Goal: Transaction & Acquisition: Purchase product/service

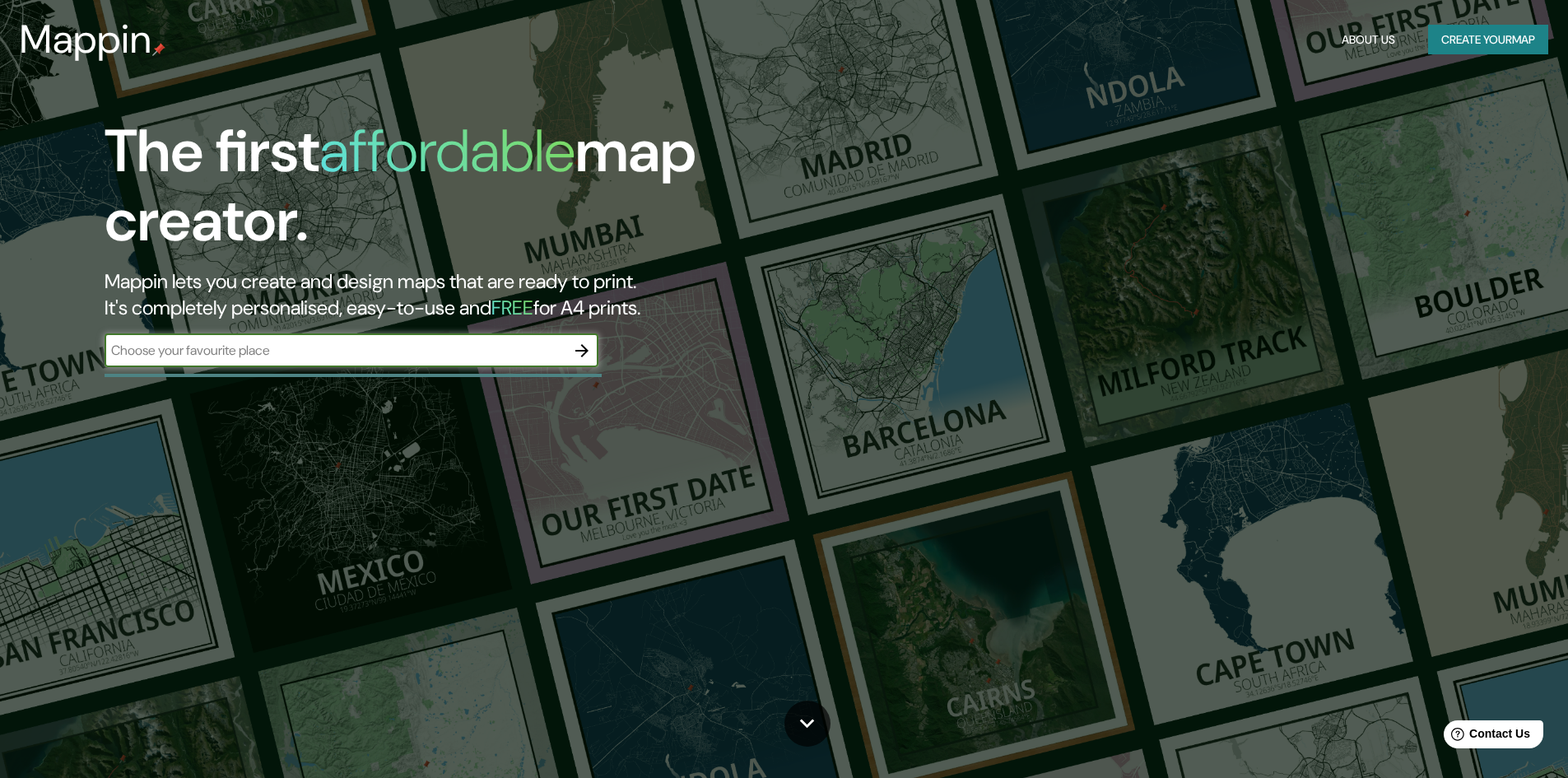
click at [346, 351] on input "text" at bounding box center [335, 349] width 461 height 19
click at [583, 348] on icon "button" at bounding box center [582, 350] width 20 height 20
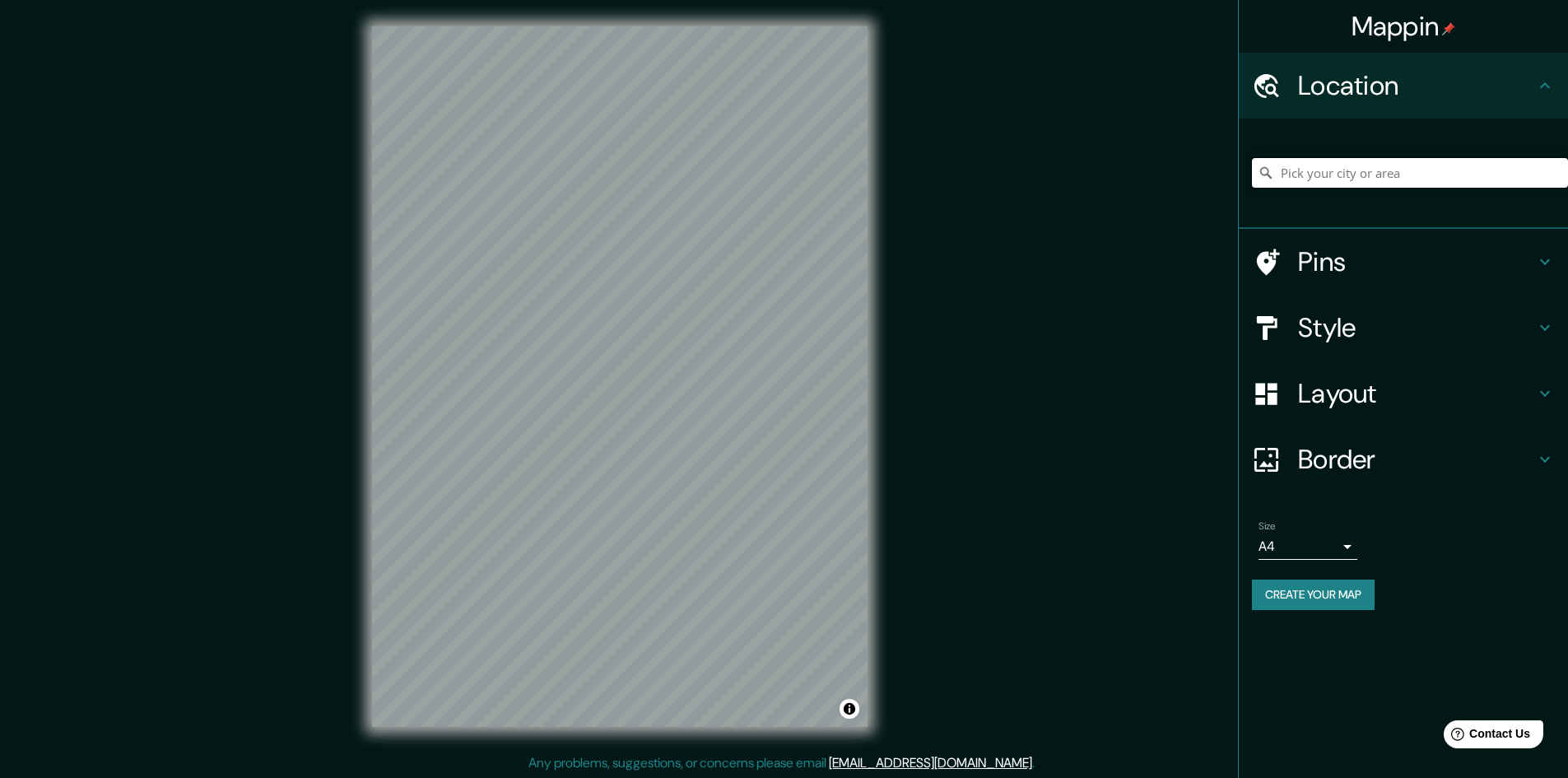
click at [1358, 170] on input "Pick your city or area" at bounding box center [1410, 173] width 316 height 29
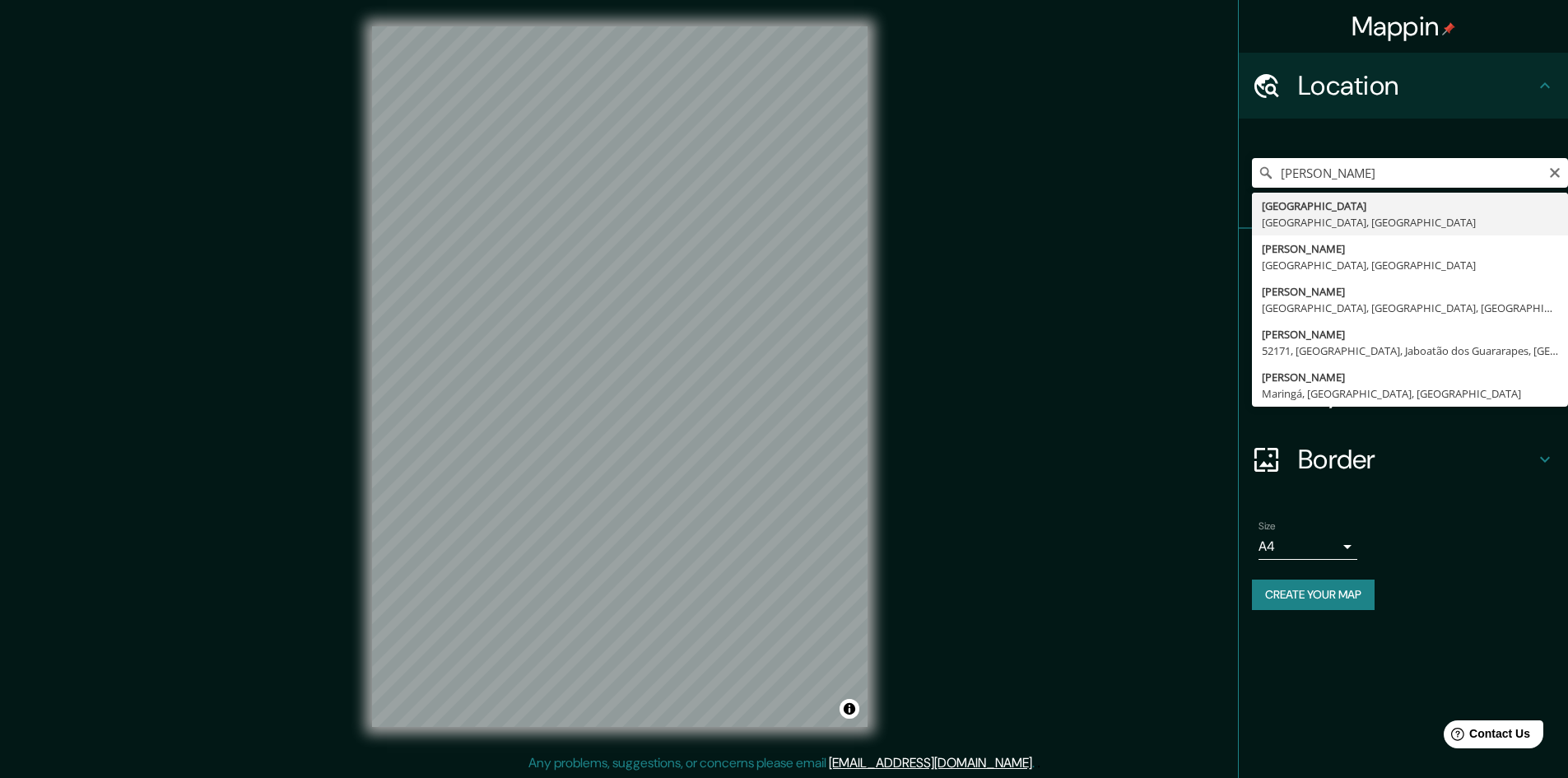
type input "[GEOGRAPHIC_DATA], [GEOGRAPHIC_DATA], [GEOGRAPHIC_DATA]"
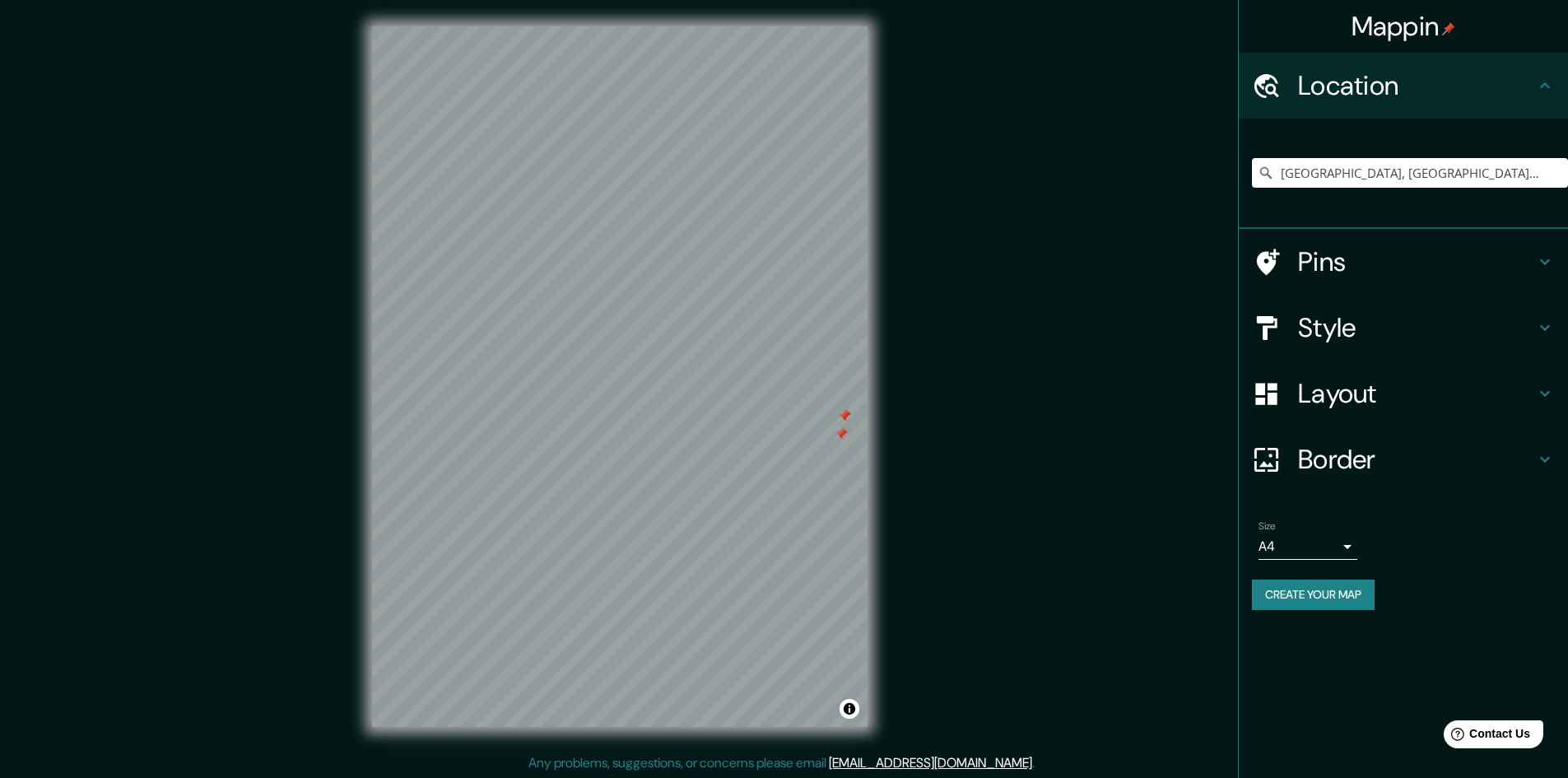
click at [846, 417] on div at bounding box center [844, 415] width 13 height 13
click at [838, 438] on div at bounding box center [841, 432] width 13 height 13
click at [844, 414] on div at bounding box center [844, 415] width 13 height 13
click at [907, 316] on div "Mappin Location [GEOGRAPHIC_DATA], [GEOGRAPHIC_DATA], [GEOGRAPHIC_DATA] Pins St…" at bounding box center [784, 389] width 1568 height 779
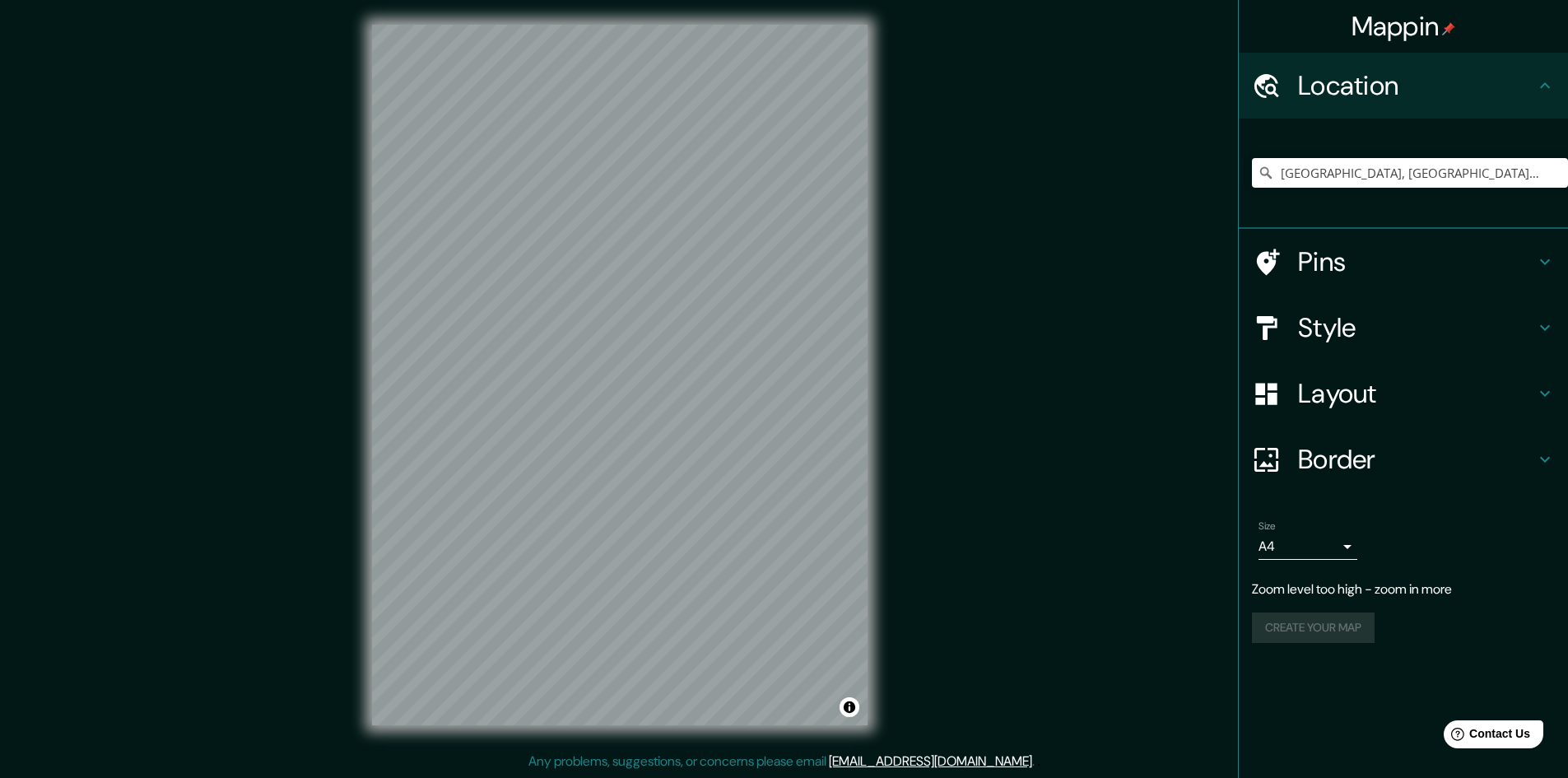
click at [495, 750] on div "© Mapbox © OpenStreetMap Improve this map" at bounding box center [619, 374] width 548 height 753
click at [870, 254] on div "© Mapbox © OpenStreetMap Improve this map" at bounding box center [619, 374] width 548 height 753
click at [966, 532] on div "Mappin Location [GEOGRAPHIC_DATA], [GEOGRAPHIC_DATA], [GEOGRAPHIC_DATA] Pins St…" at bounding box center [784, 388] width 1568 height 779
click at [631, 371] on div at bounding box center [632, 375] width 13 height 13
click at [1360, 334] on h4 "Style" at bounding box center [1416, 328] width 237 height 33
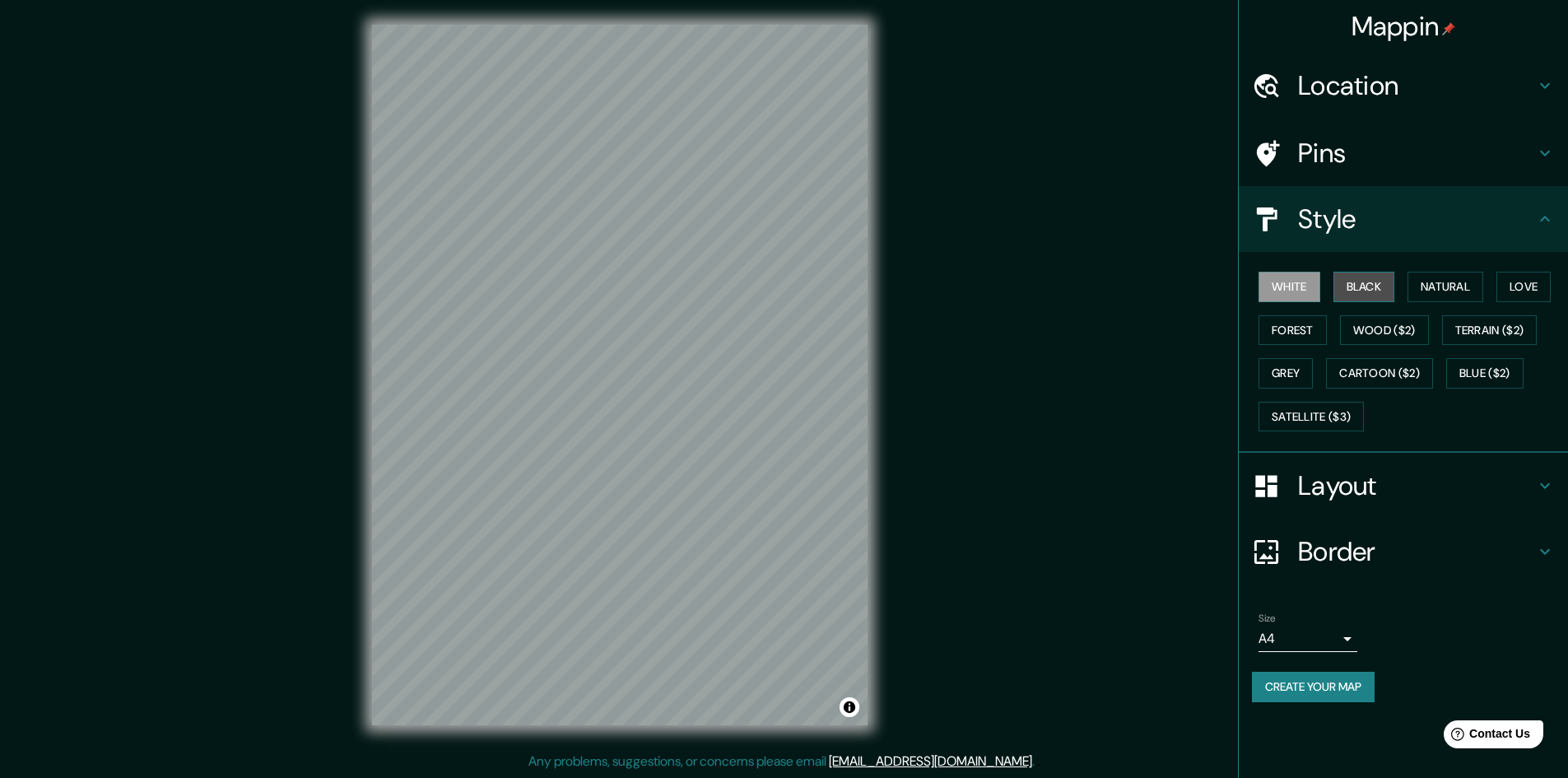
click at [1360, 287] on button "Black" at bounding box center [1364, 286] width 62 height 30
click at [1445, 283] on button "Natural" at bounding box center [1445, 286] width 76 height 30
click at [1541, 285] on button "Love" at bounding box center [1523, 286] width 55 height 30
click at [1307, 328] on button "Forest" at bounding box center [1293, 330] width 68 height 30
click at [1379, 332] on button "Wood ($2)" at bounding box center [1383, 330] width 89 height 30
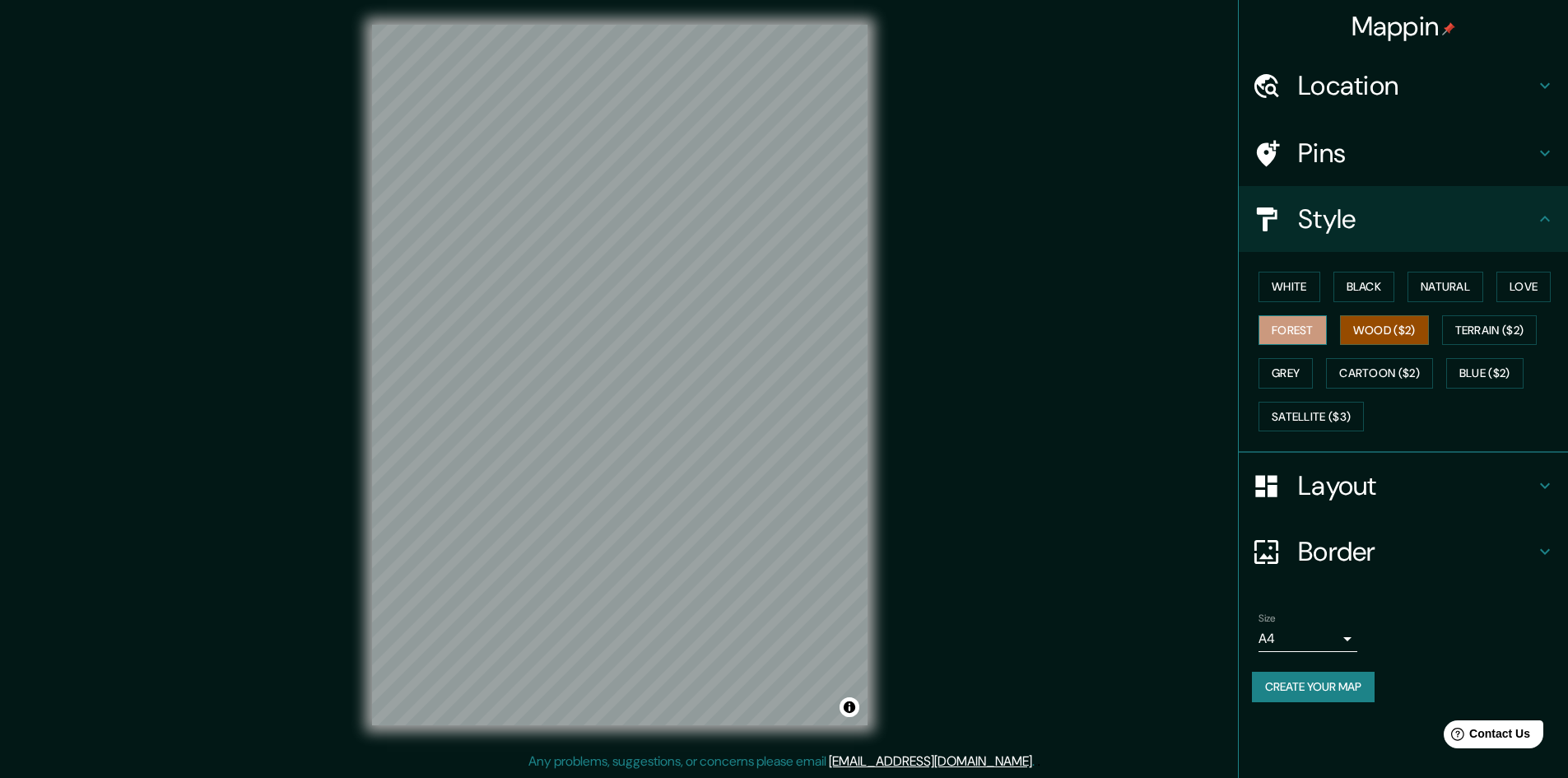
click at [1301, 326] on button "Forest" at bounding box center [1293, 330] width 68 height 30
click at [1306, 375] on button "Grey" at bounding box center [1286, 373] width 55 height 30
click at [1307, 293] on button "White" at bounding box center [1289, 286] width 62 height 30
click at [1376, 285] on button "Black" at bounding box center [1364, 286] width 62 height 30
click at [1444, 284] on button "Natural" at bounding box center [1445, 286] width 76 height 30
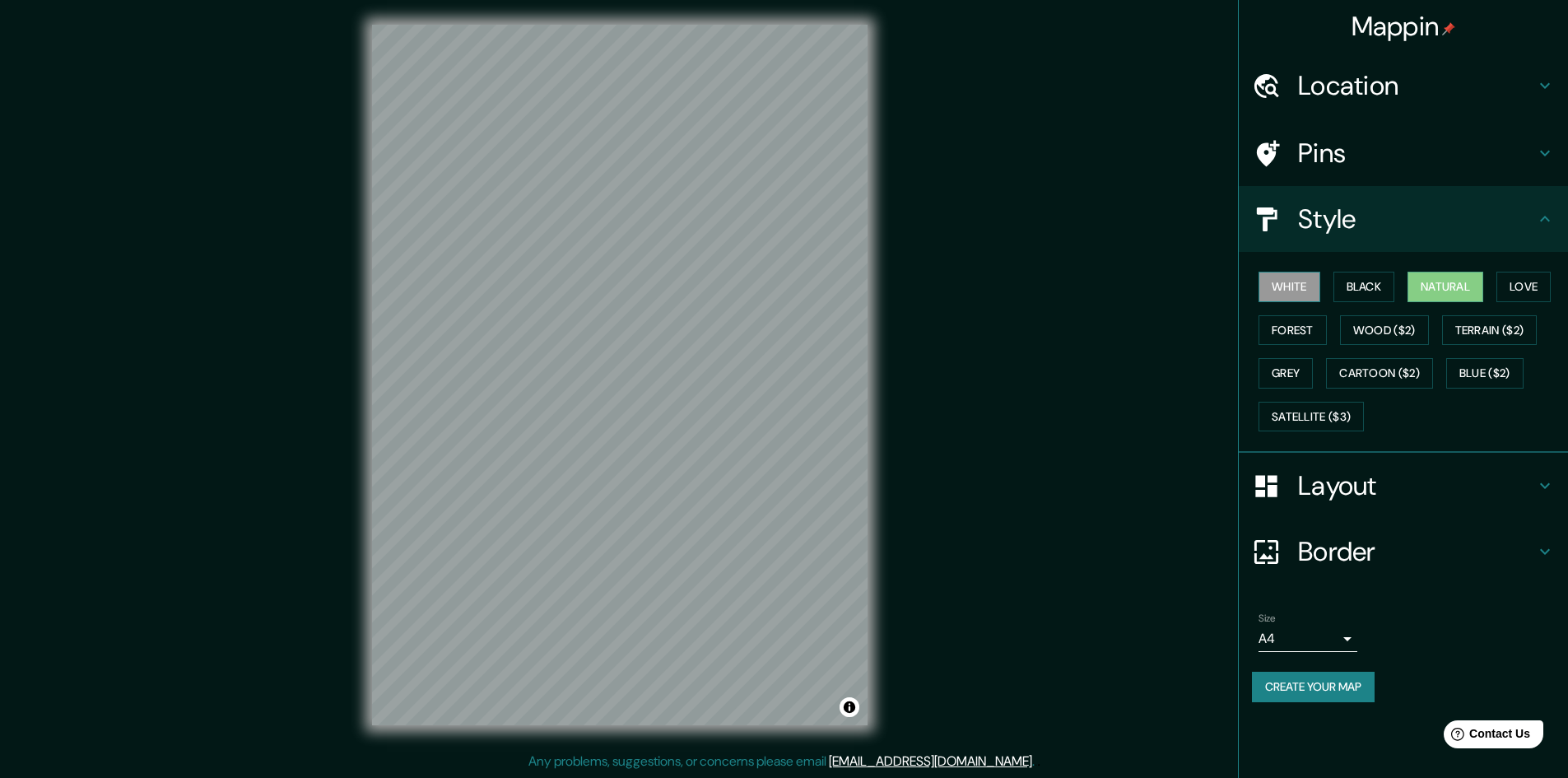
click at [1303, 295] on button "White" at bounding box center [1289, 286] width 62 height 30
click at [1326, 414] on button "Satellite ($3)" at bounding box center [1311, 416] width 105 height 30
click at [1291, 291] on button "White" at bounding box center [1289, 286] width 62 height 30
click at [1372, 489] on h4 "Layout" at bounding box center [1416, 485] width 237 height 33
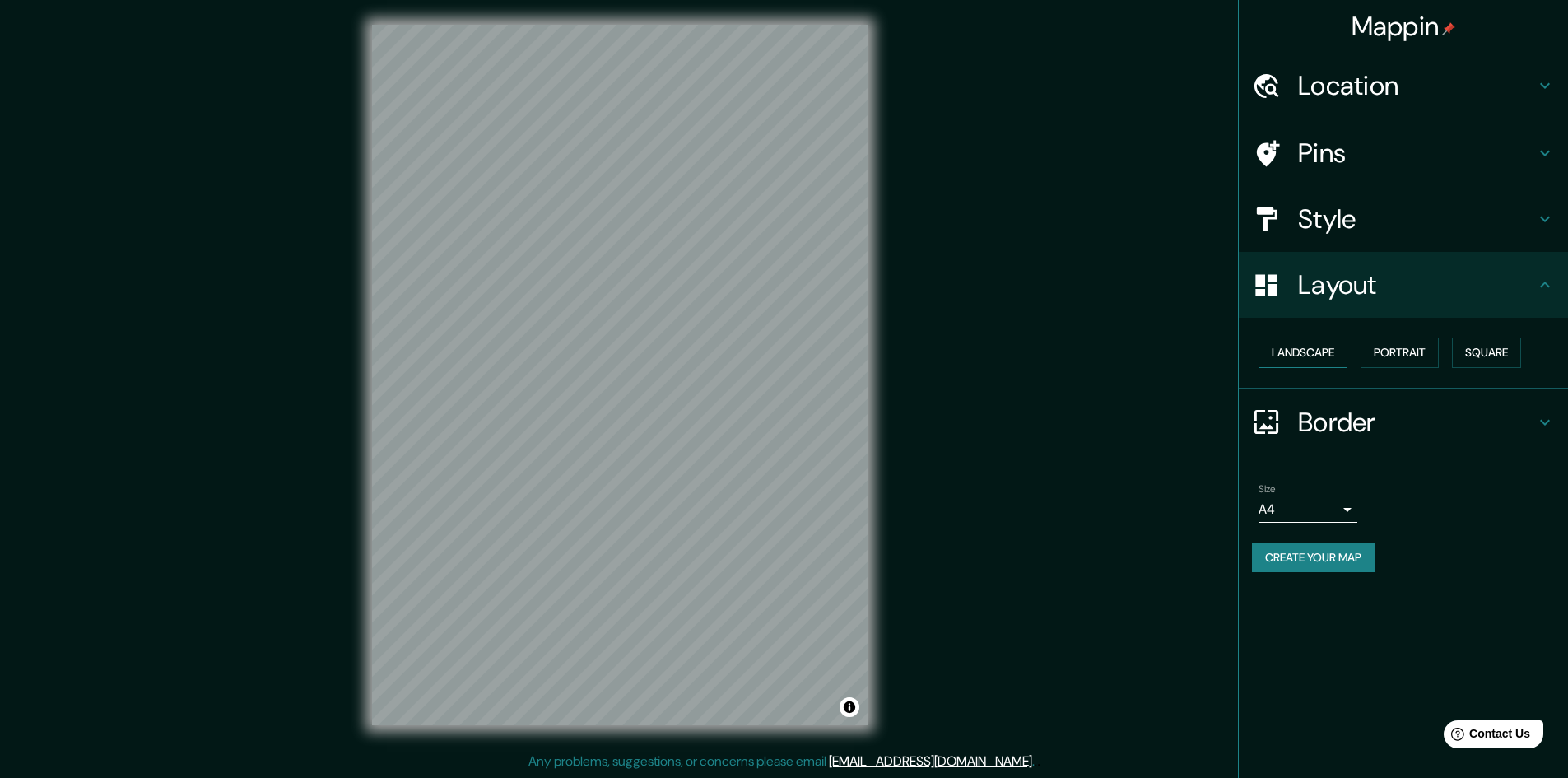
click at [1319, 359] on button "Landscape" at bounding box center [1302, 352] width 89 height 30
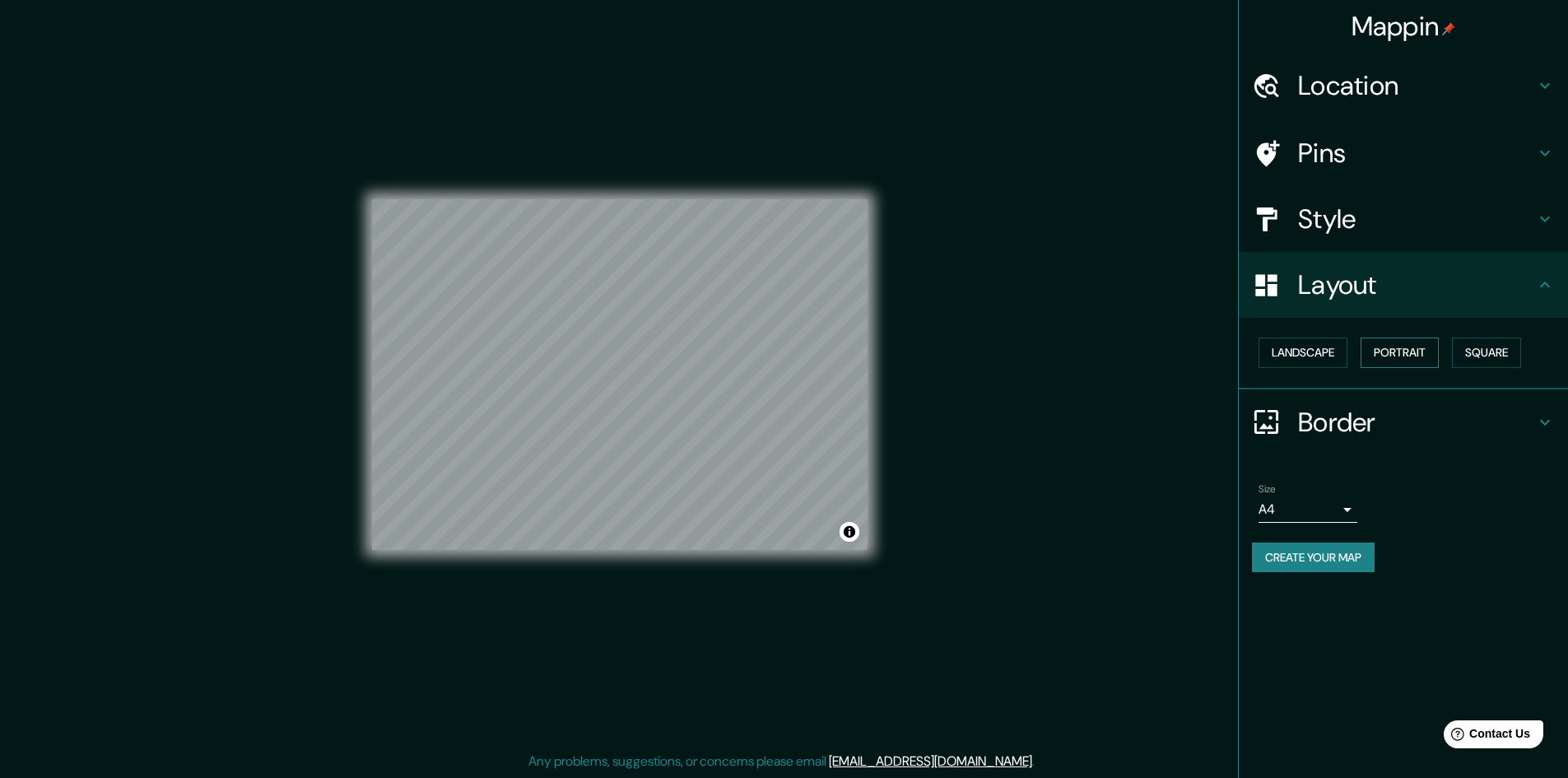
click at [1421, 342] on button "Portrait" at bounding box center [1399, 352] width 78 height 30
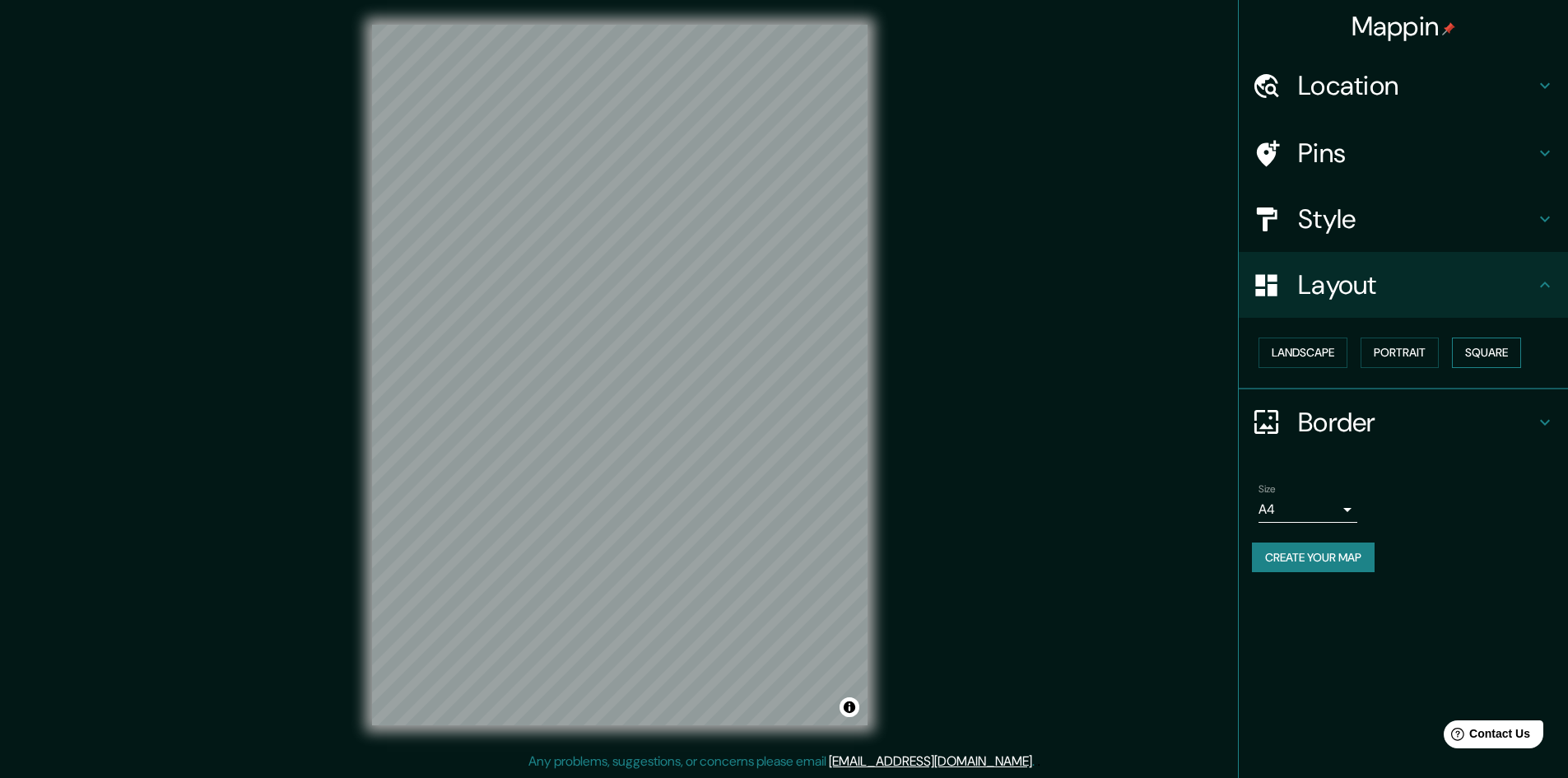
click at [1511, 350] on button "Square" at bounding box center [1486, 352] width 69 height 30
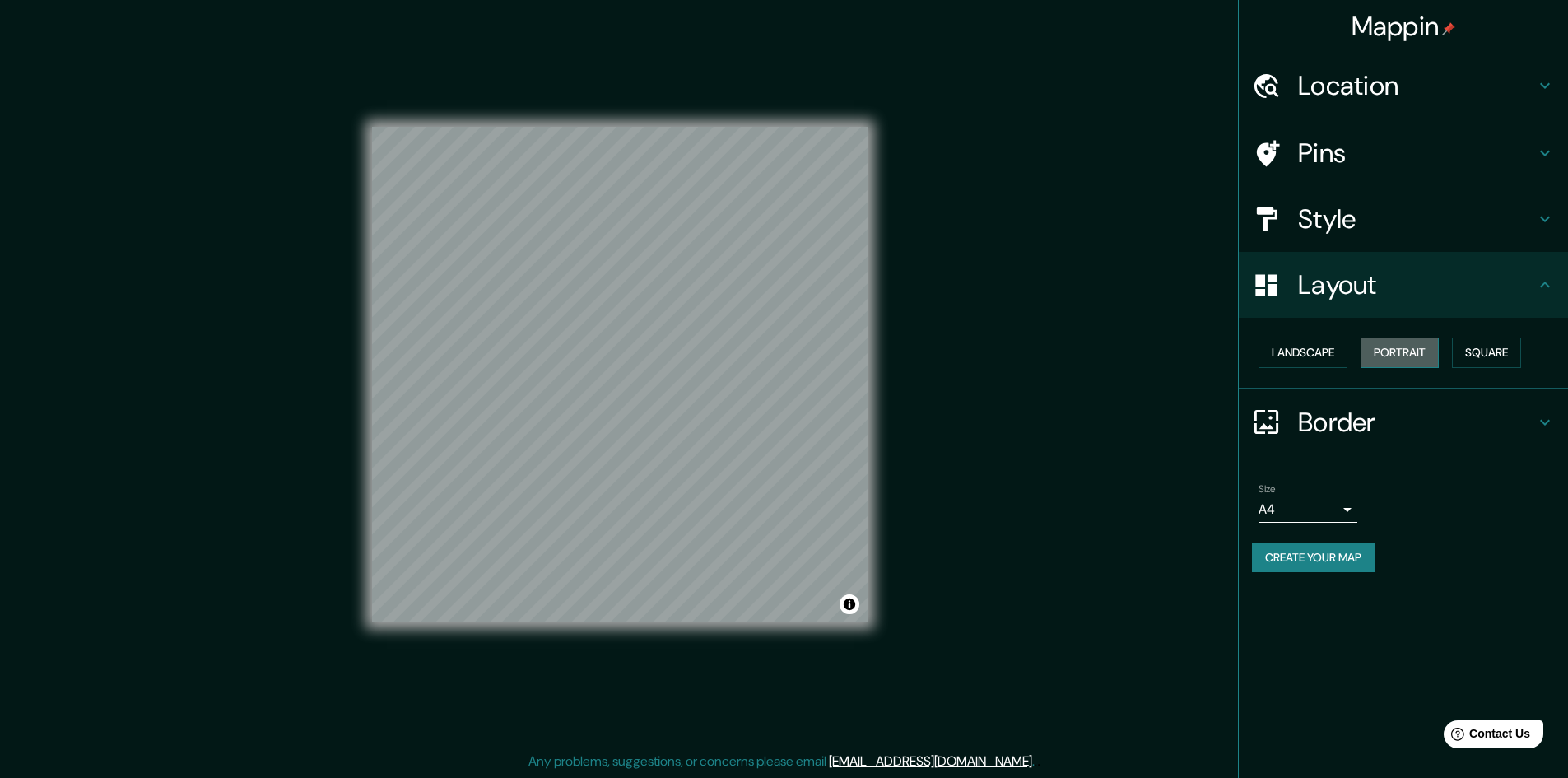
click at [1381, 346] on button "Portrait" at bounding box center [1399, 352] width 78 height 30
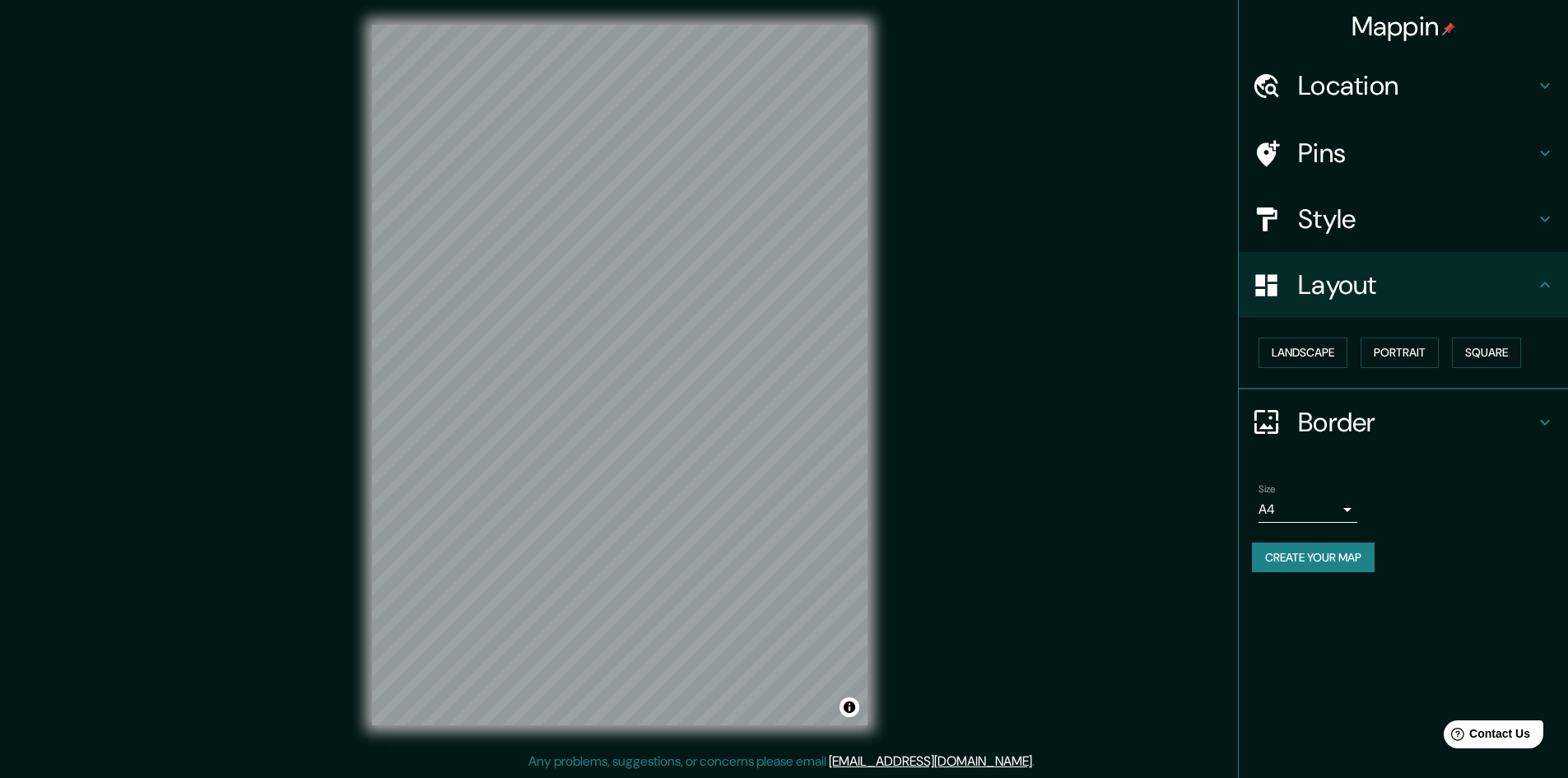
click at [1329, 291] on h4 "Layout" at bounding box center [1416, 285] width 237 height 33
click at [1315, 422] on h4 "Border" at bounding box center [1416, 423] width 237 height 33
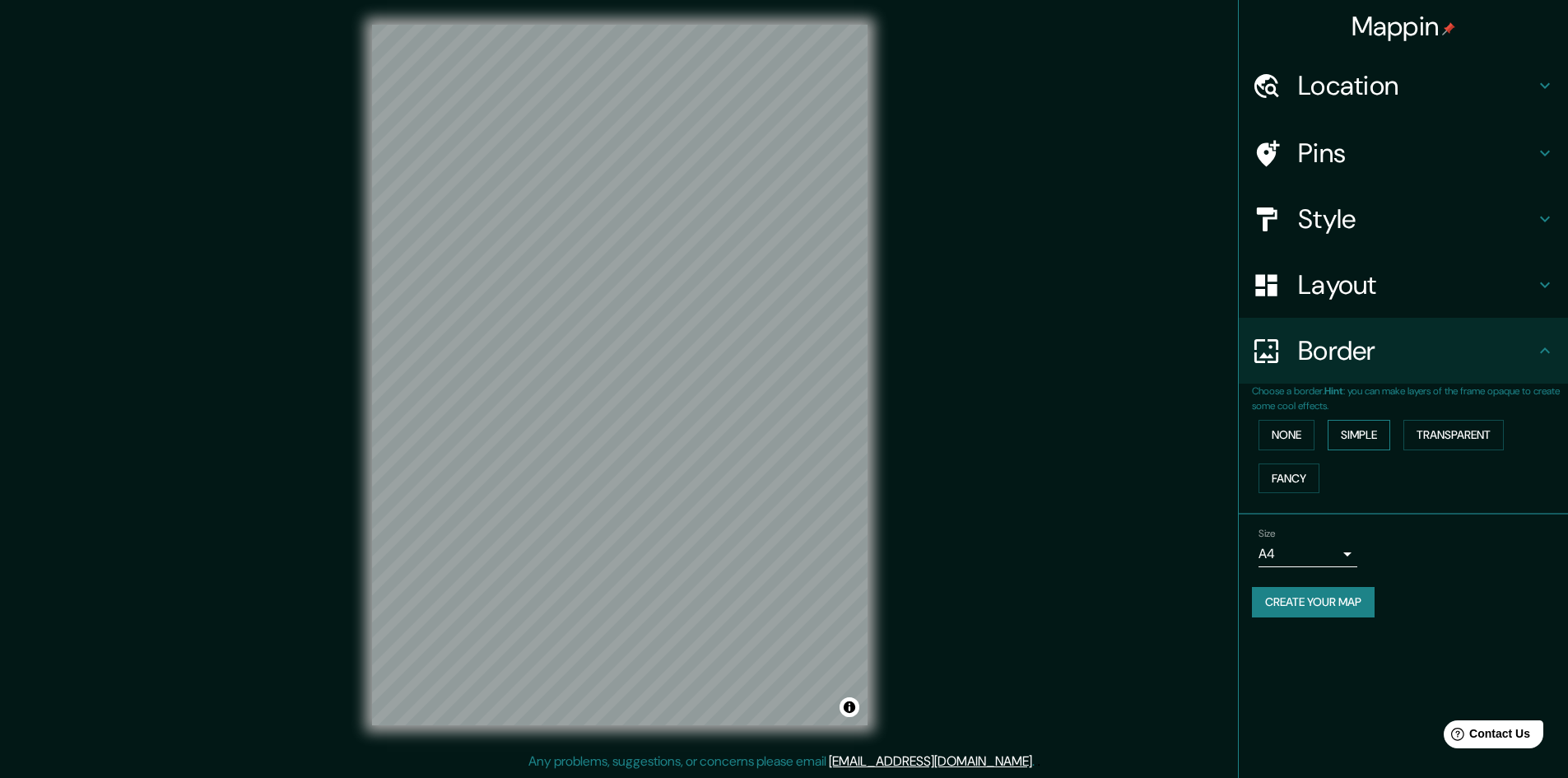
click at [1341, 432] on button "Simple" at bounding box center [1359, 434] width 62 height 30
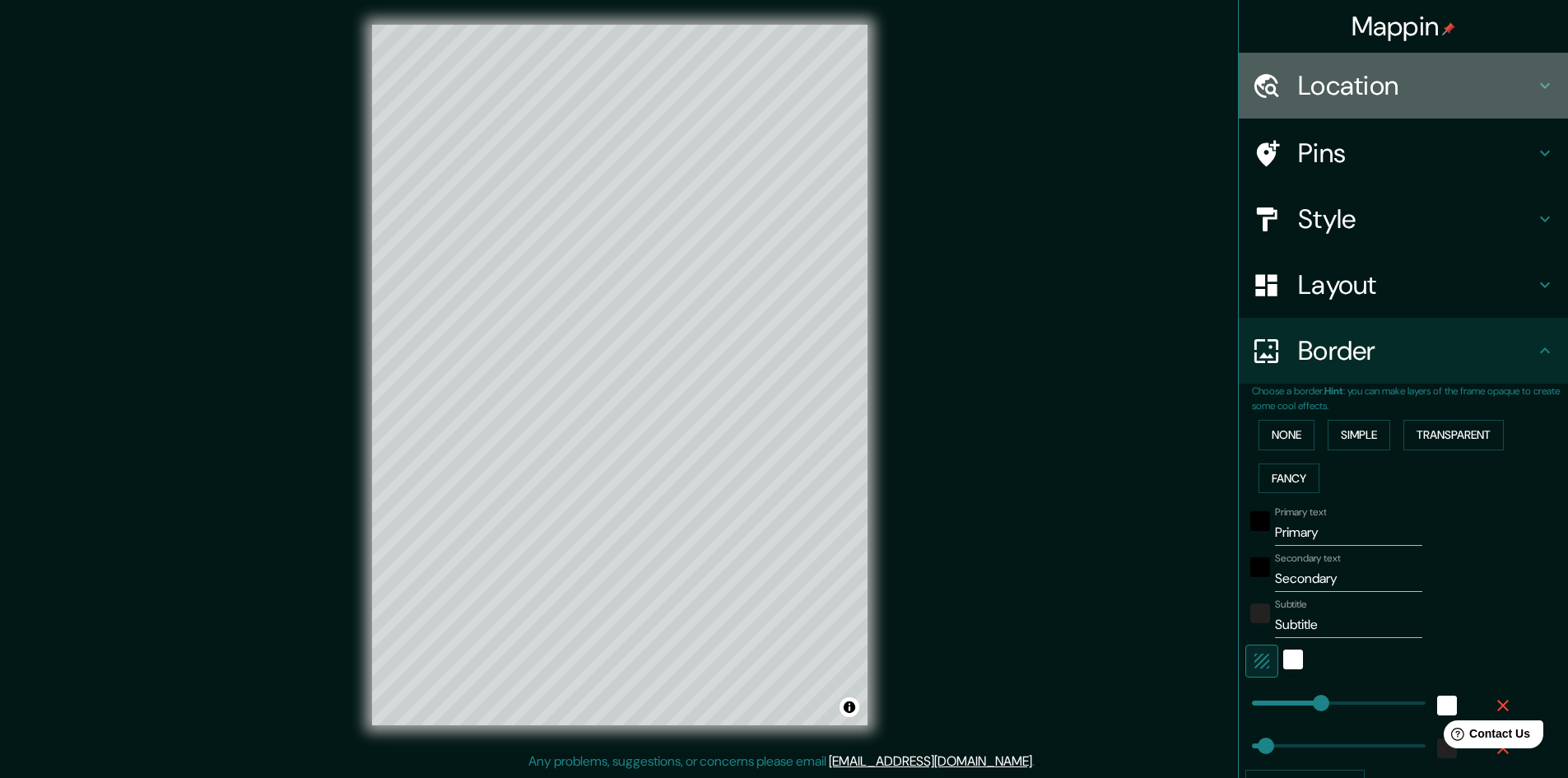
click at [1361, 84] on h4 "Location" at bounding box center [1416, 86] width 237 height 33
type input "241"
type input "48"
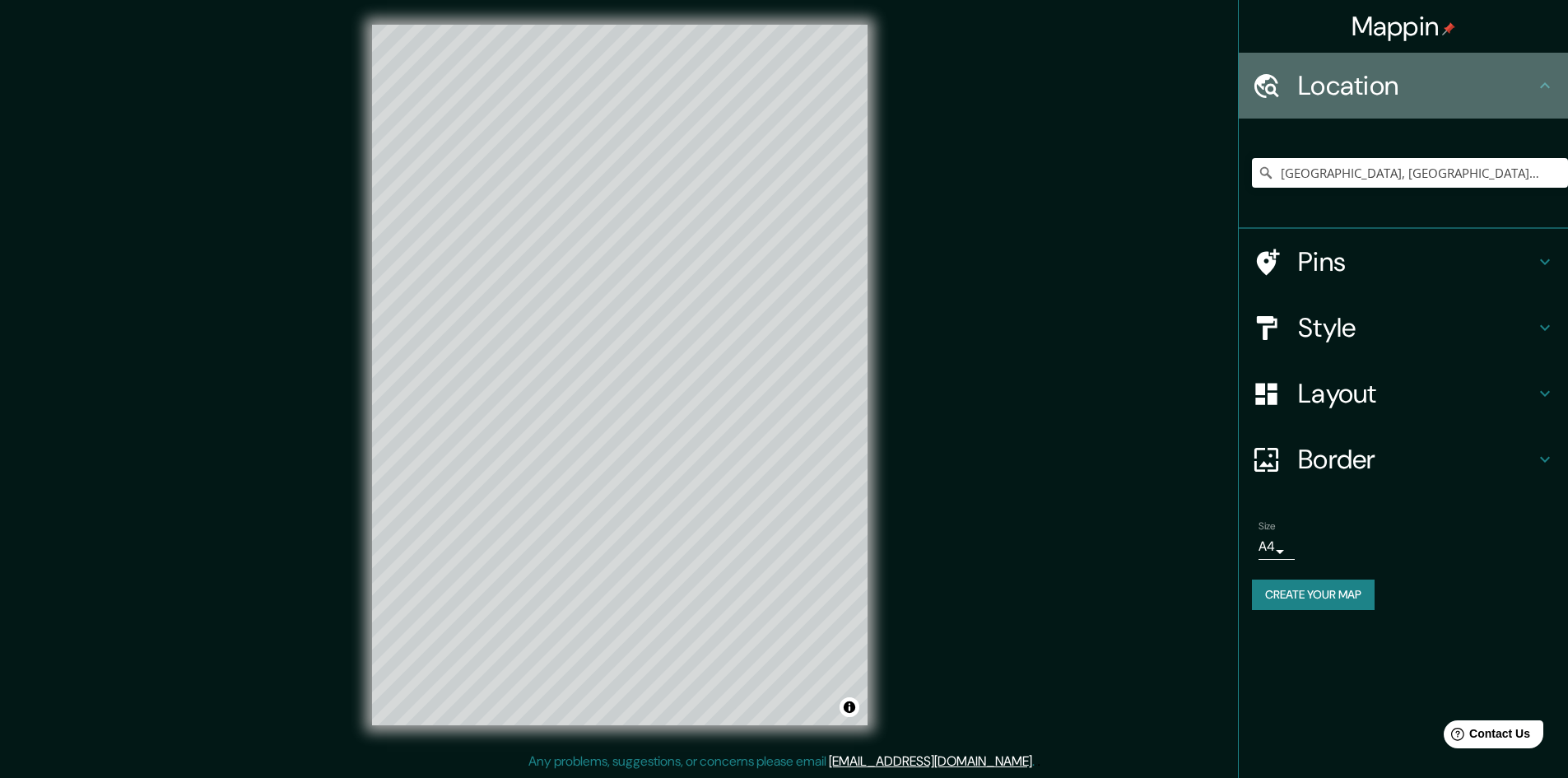
click at [1382, 83] on h4 "Location" at bounding box center [1416, 86] width 237 height 33
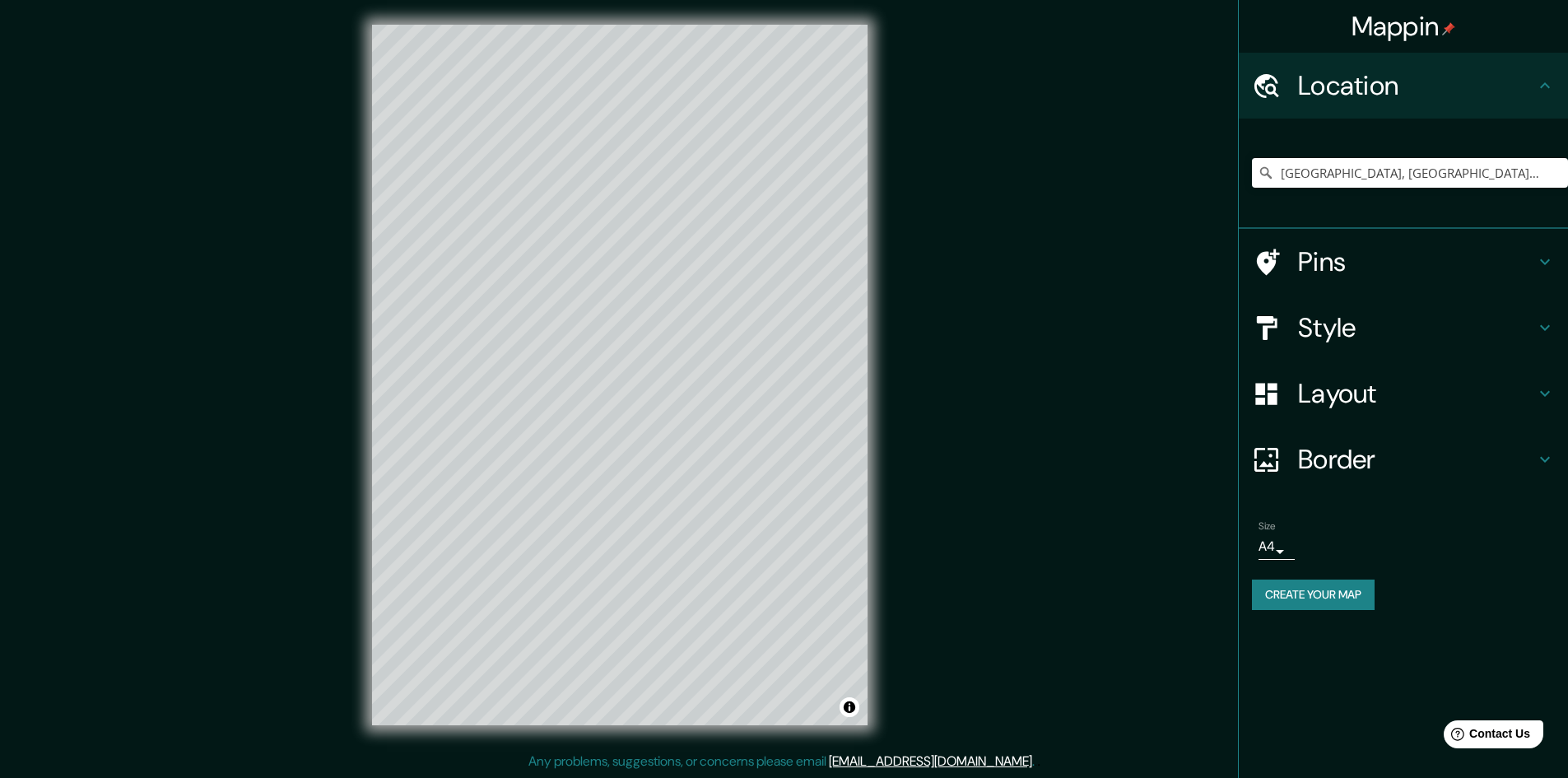
click at [1357, 459] on h4 "Border" at bounding box center [1416, 459] width 237 height 33
type input "241"
type input "48"
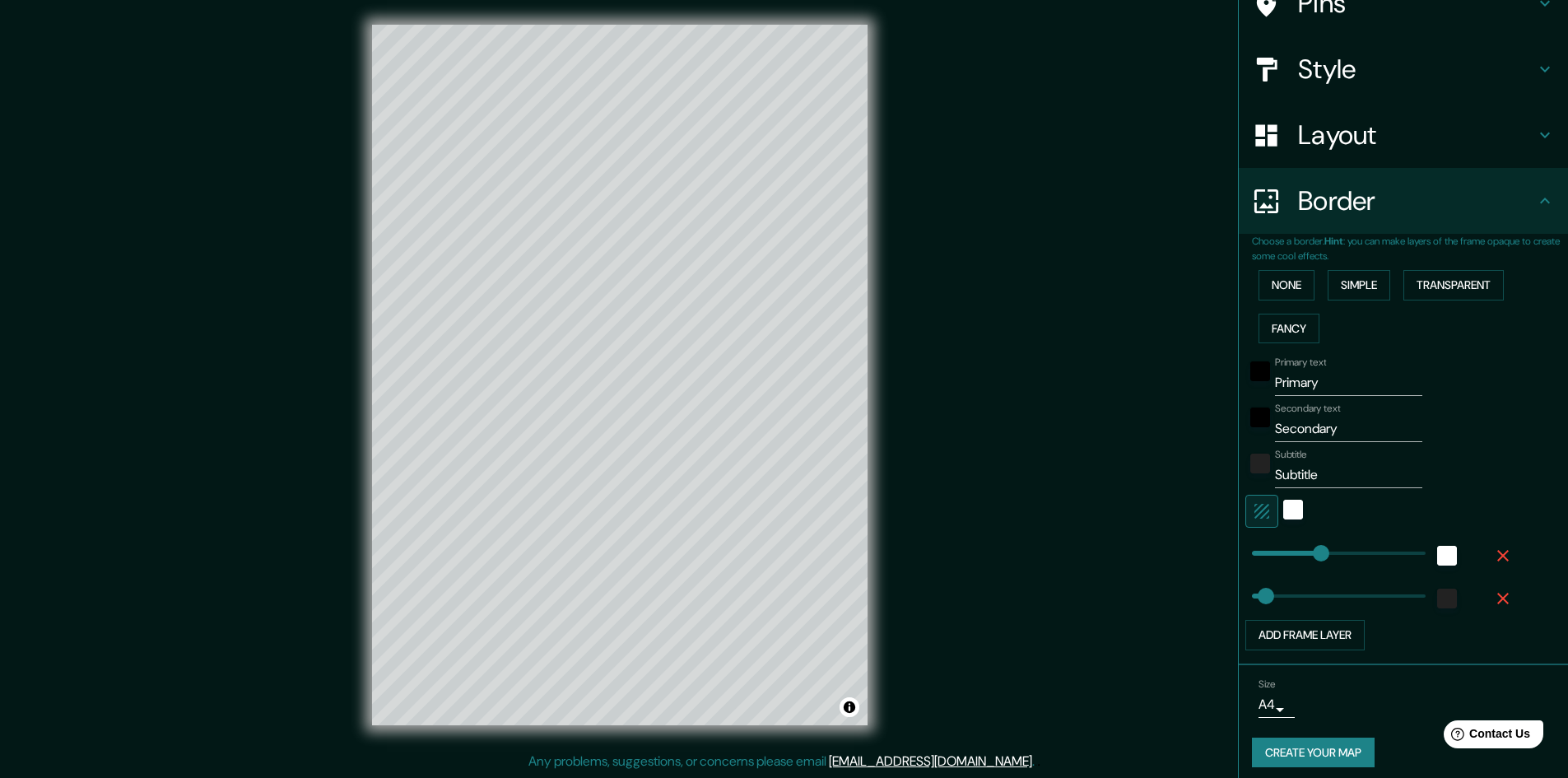
scroll to position [159, 0]
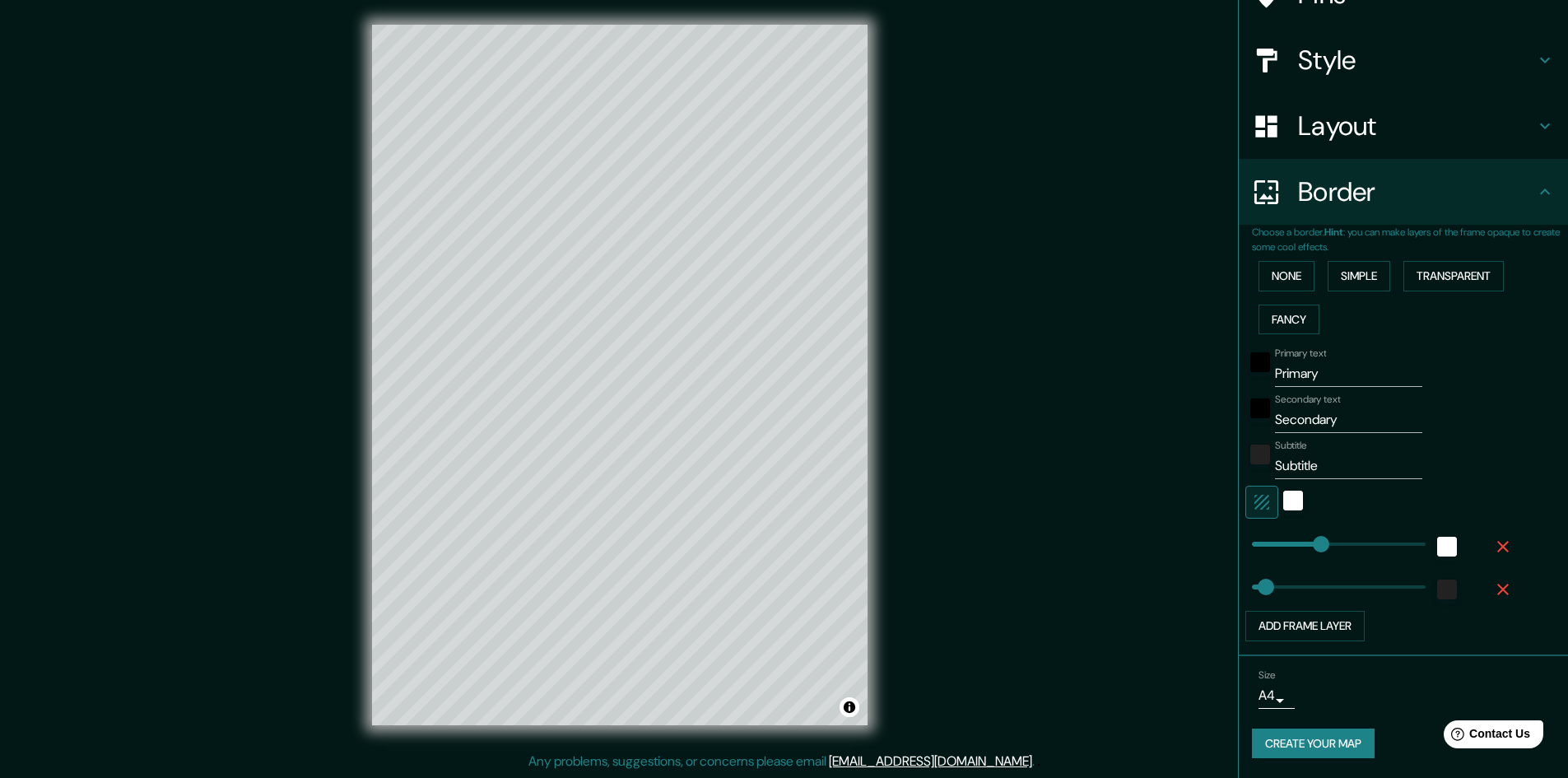
drag, startPoint x: 1431, startPoint y: 498, endPoint x: 1433, endPoint y: 506, distance: 8.2
click at [1315, 751] on button "Create your map" at bounding box center [1313, 743] width 123 height 30
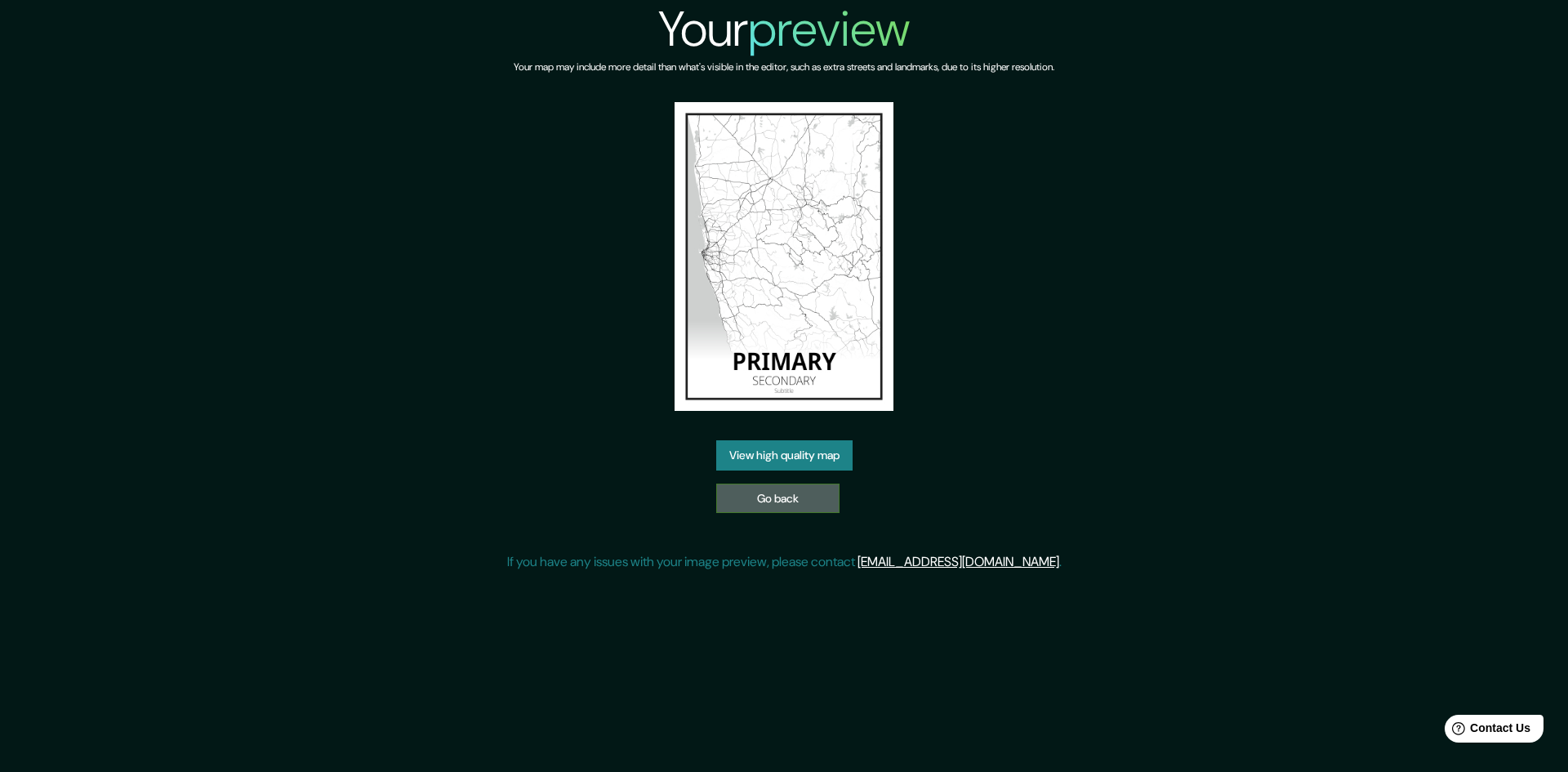
click at [789, 495] on link "Go back" at bounding box center [777, 498] width 123 height 30
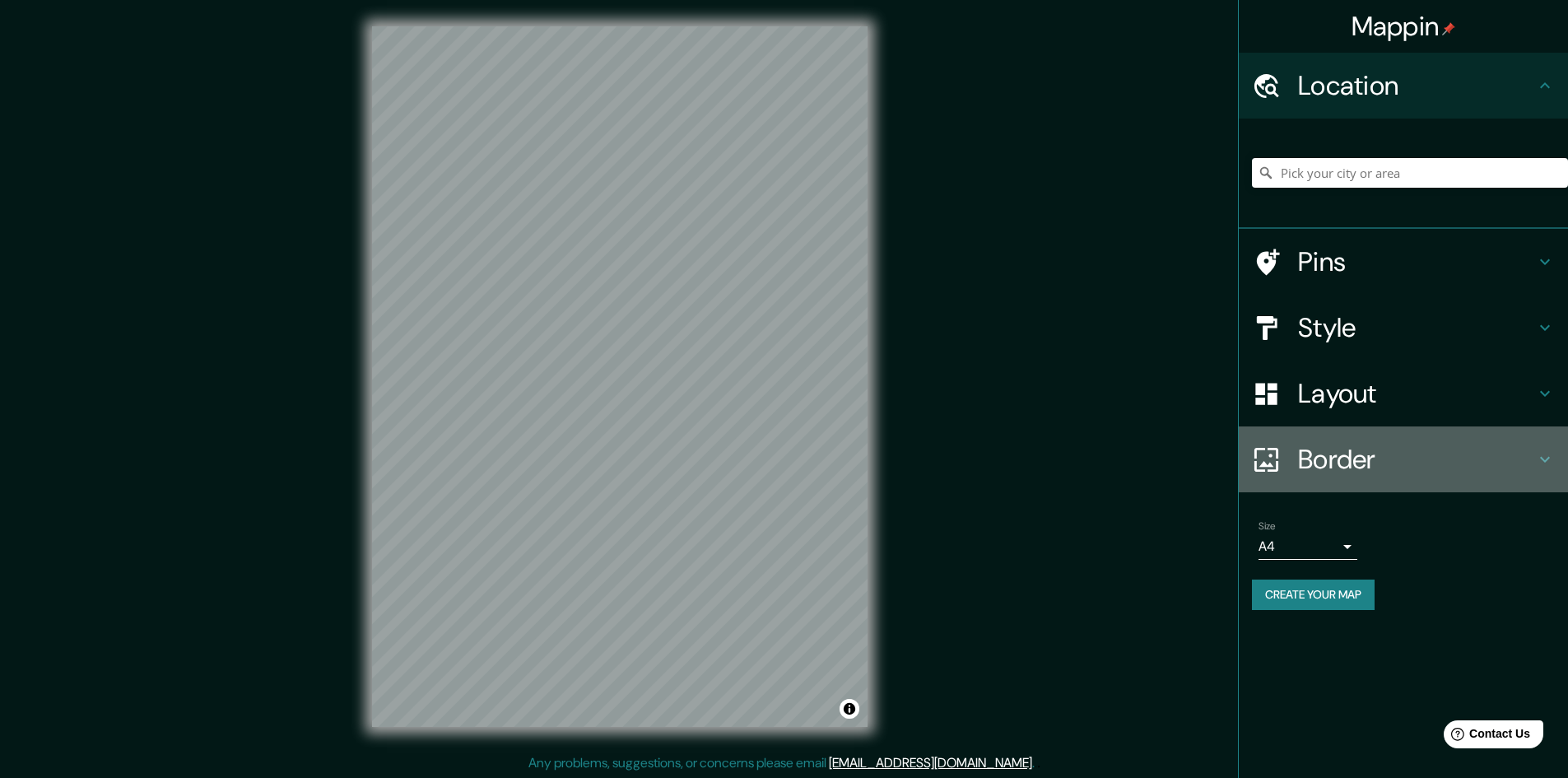
click at [1350, 449] on h4 "Border" at bounding box center [1416, 459] width 237 height 33
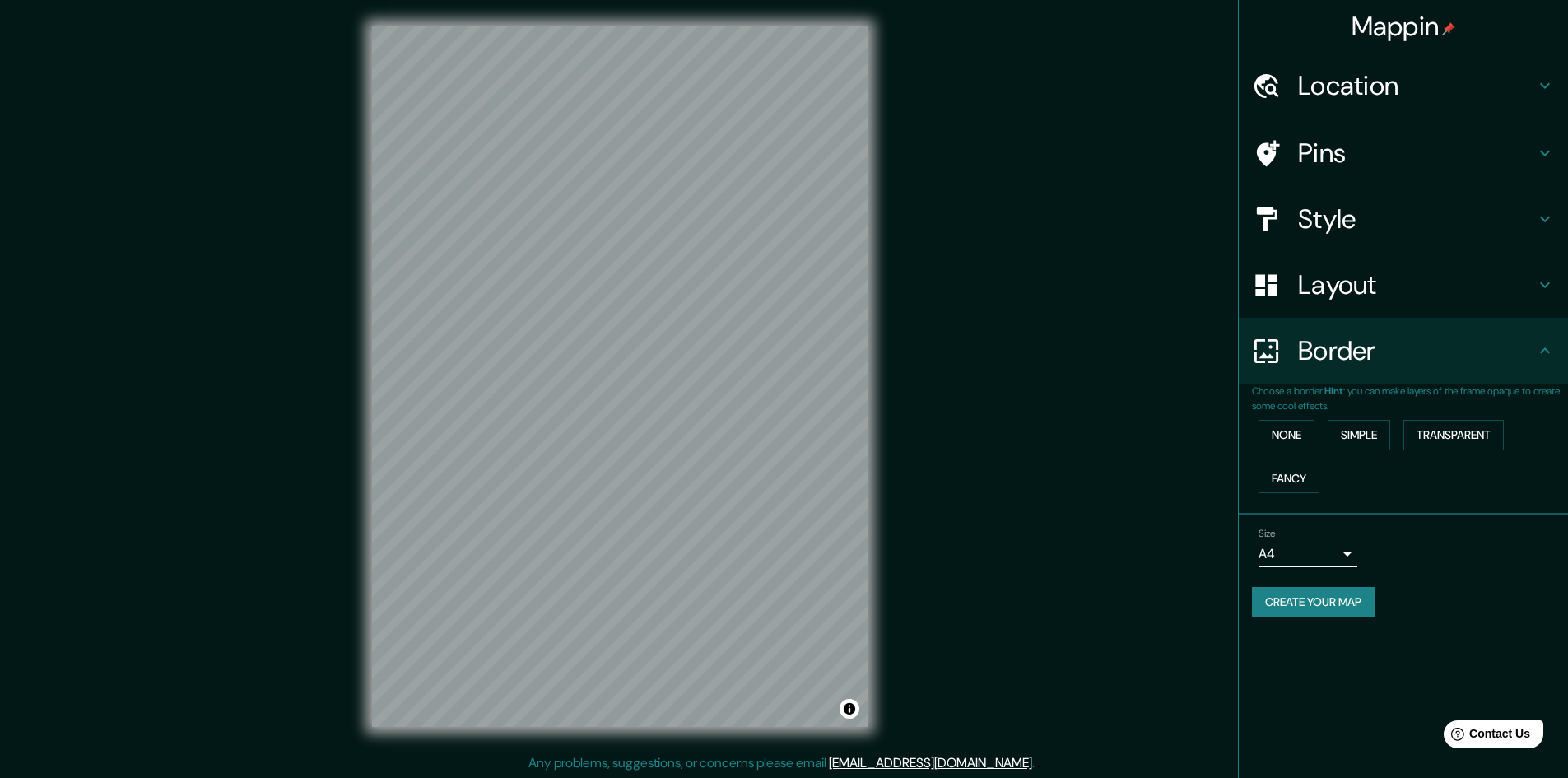
click at [1380, 283] on h4 "Layout" at bounding box center [1416, 285] width 237 height 33
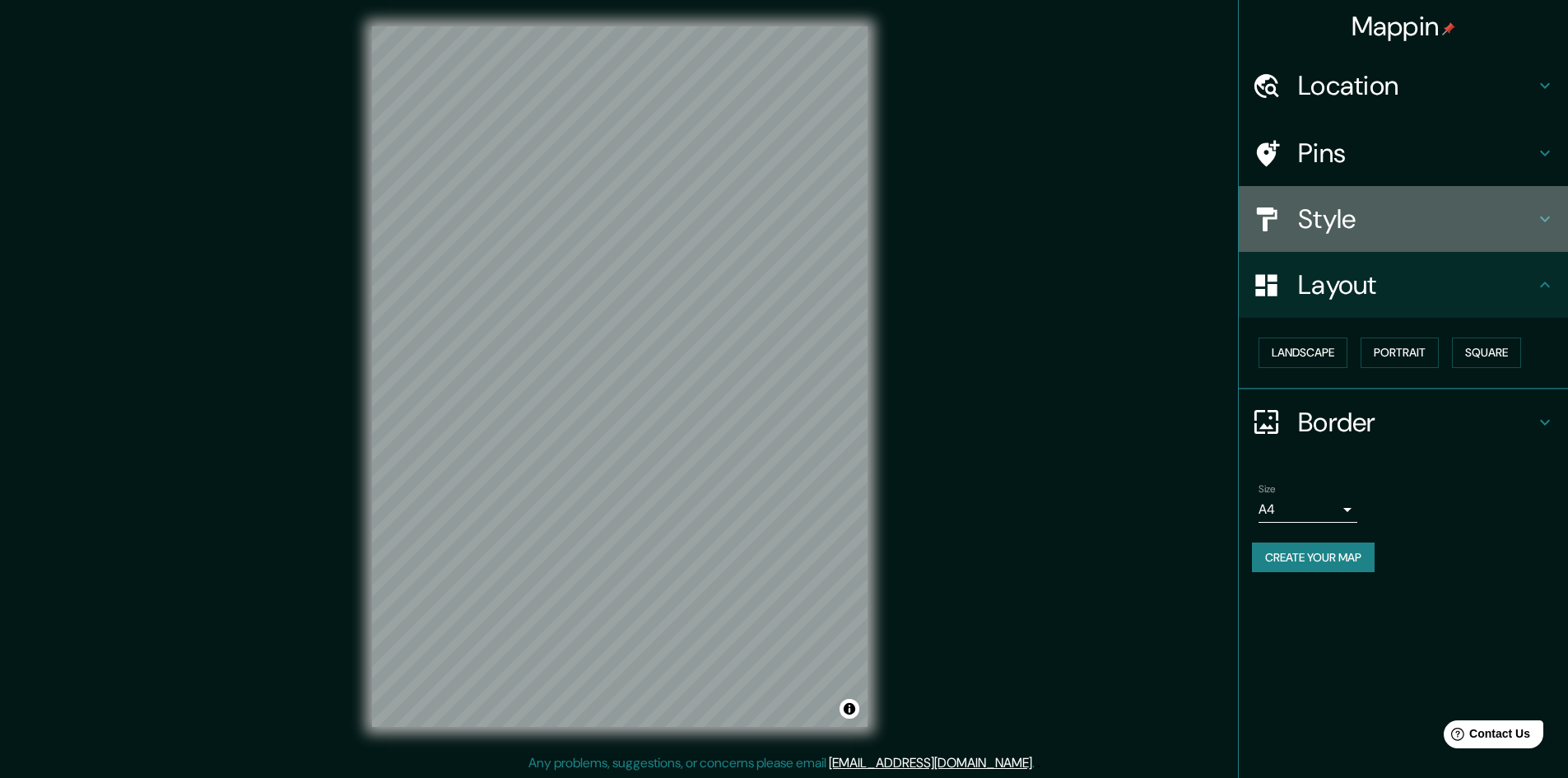
click at [1365, 218] on h4 "Style" at bounding box center [1416, 219] width 237 height 33
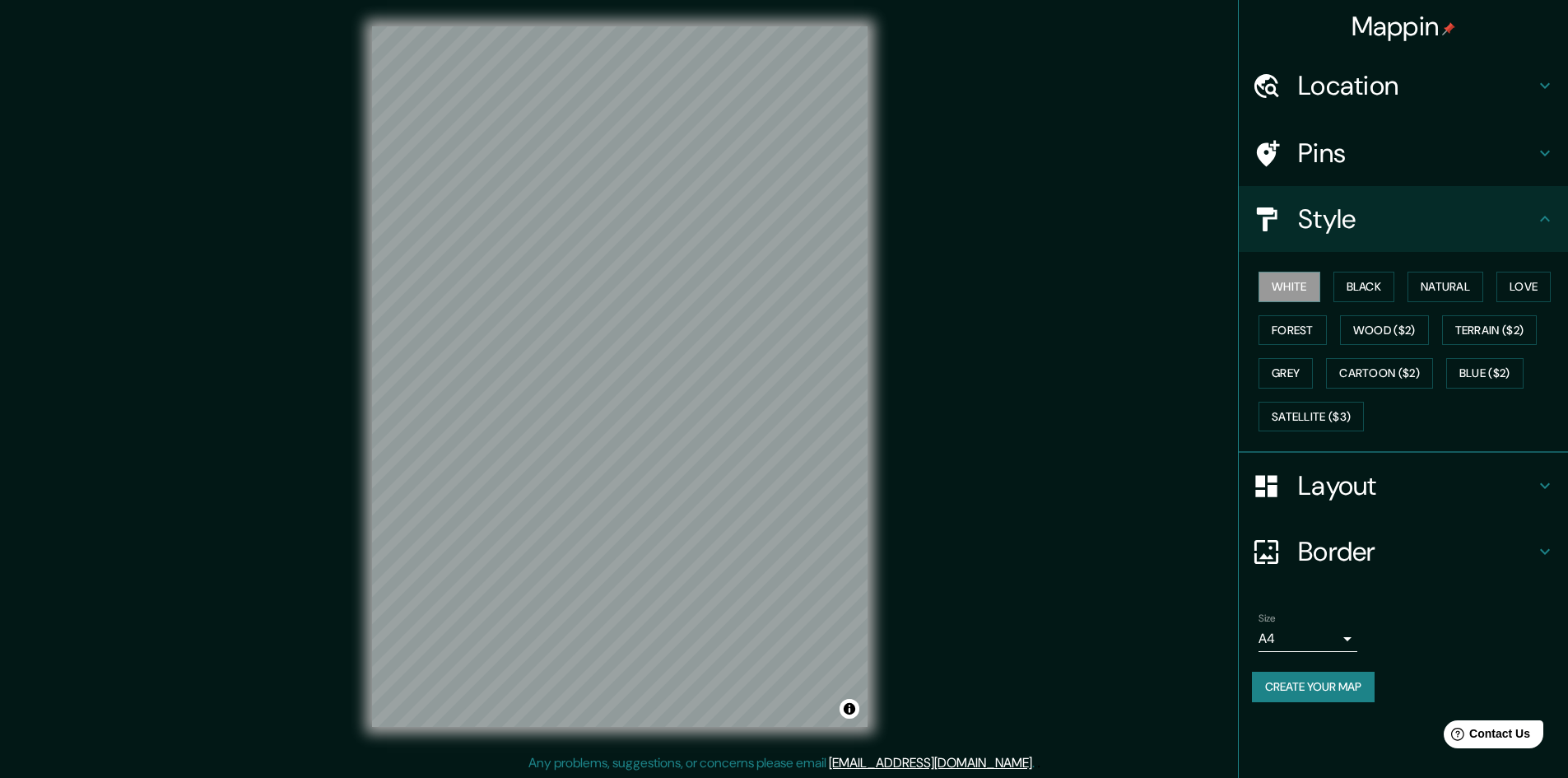
click at [1373, 160] on h4 "Pins" at bounding box center [1416, 153] width 237 height 33
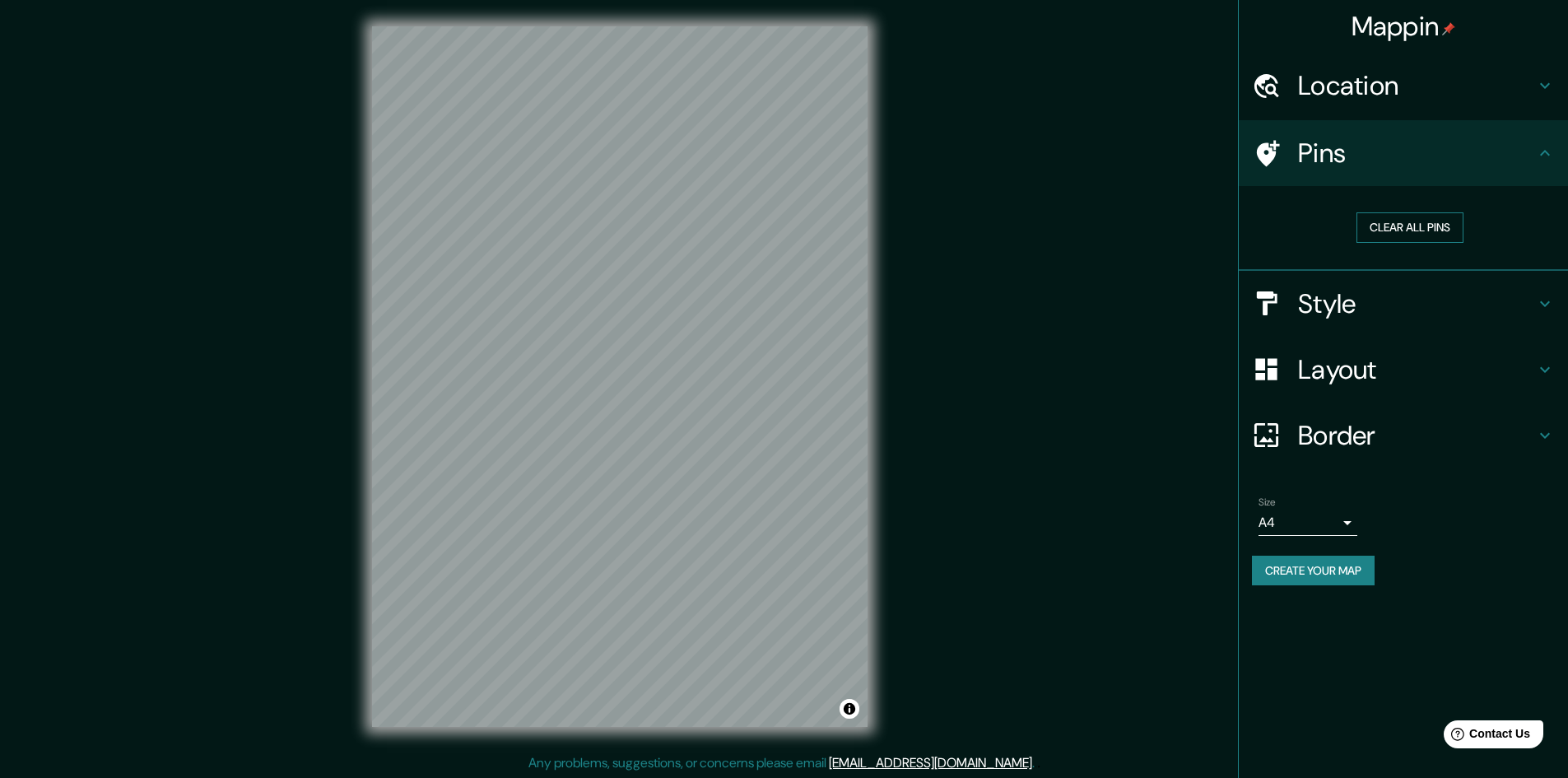
click at [1431, 232] on button "Clear all pins" at bounding box center [1410, 226] width 107 height 30
click at [322, 269] on div "Mappin Location Pins Clear all pins Style Layout Border Choose a border. Hint :…" at bounding box center [784, 389] width 1568 height 779
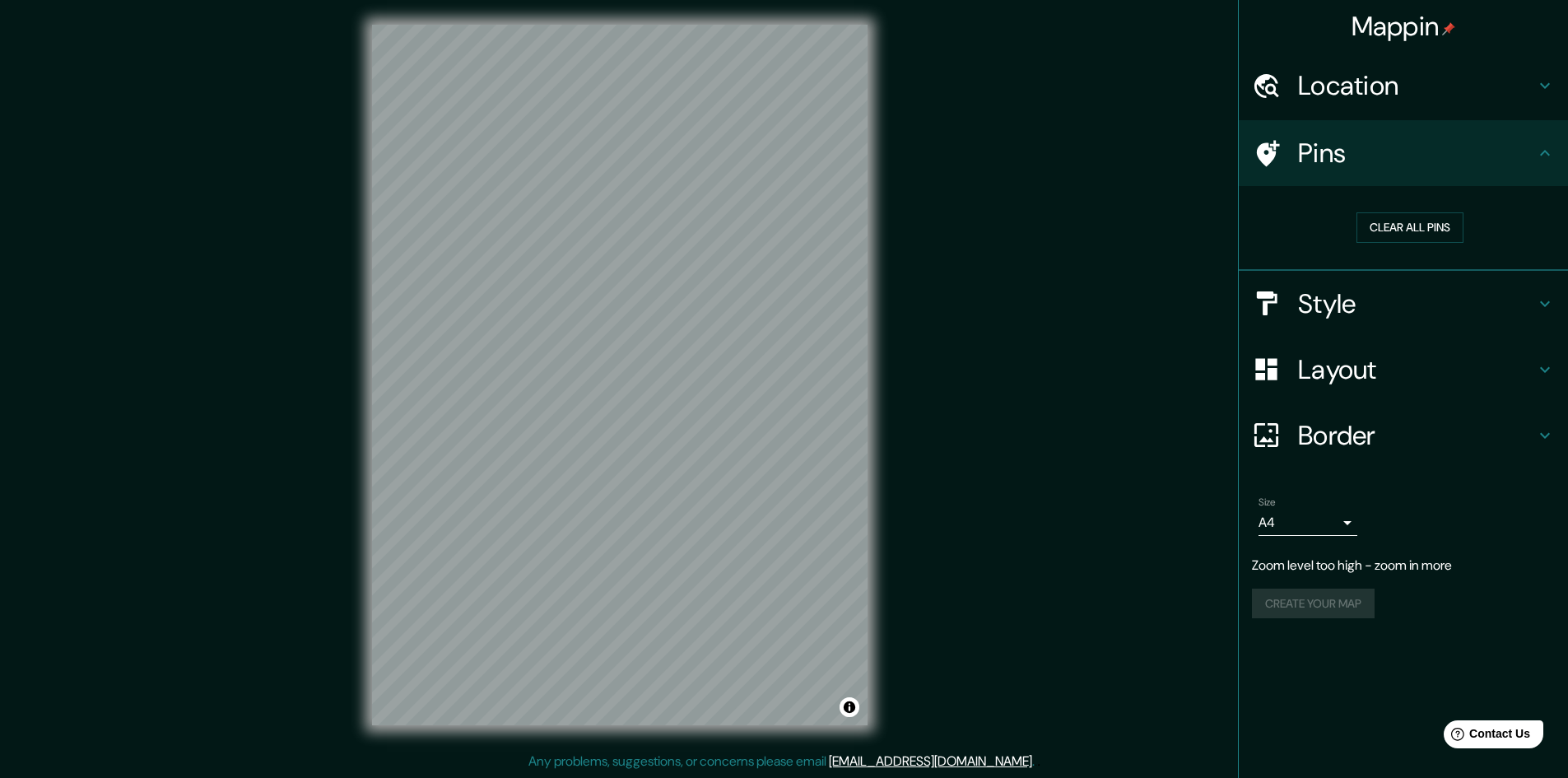
click at [985, 435] on div "Mappin Location Pins Clear all pins Style Layout Border Choose a border. Hint :…" at bounding box center [784, 388] width 1568 height 779
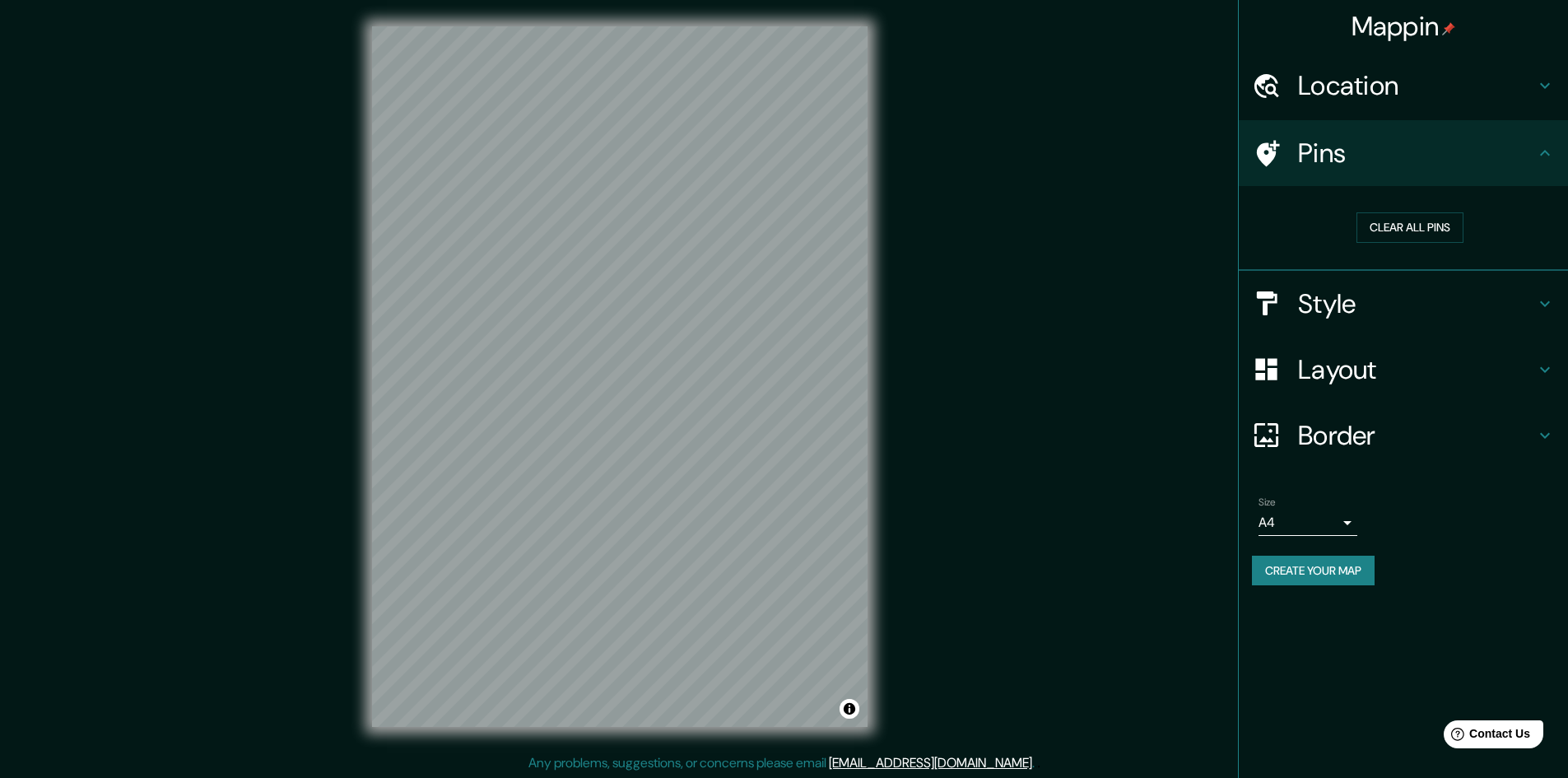
click at [995, 359] on div "Mappin Location Pins Clear all pins Style Layout Border Choose a border. Hint :…" at bounding box center [784, 389] width 1568 height 779
click at [871, 377] on div "© Mapbox © OpenStreetMap Improve this map" at bounding box center [619, 376] width 548 height 753
click at [294, 369] on div "Mappin Location Pins Clear all pins Style Layout Border Choose a border. Hint :…" at bounding box center [784, 389] width 1568 height 779
click at [877, 453] on div "© Mapbox © OpenStreetMap Improve this map" at bounding box center [619, 376] width 548 height 753
click at [268, 422] on div "Mappin Location Pins Clear all pins Style Layout Border Choose a border. Hint :…" at bounding box center [784, 389] width 1568 height 779
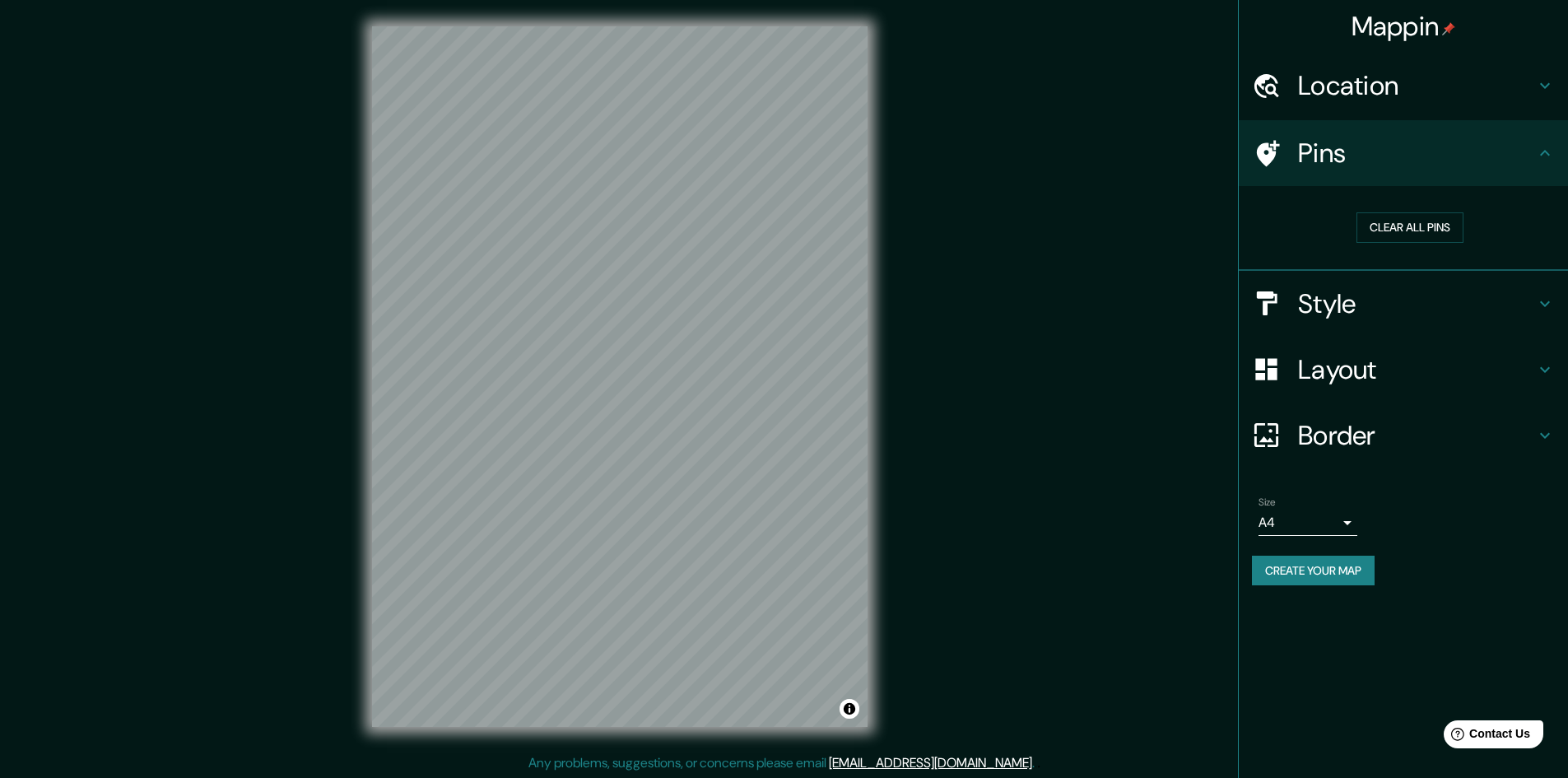
click at [946, 163] on div "Mappin Location Pins Clear all pins Style Layout Border Choose a border. Hint :…" at bounding box center [784, 389] width 1568 height 779
